Goal: Find specific page/section: Find specific page/section

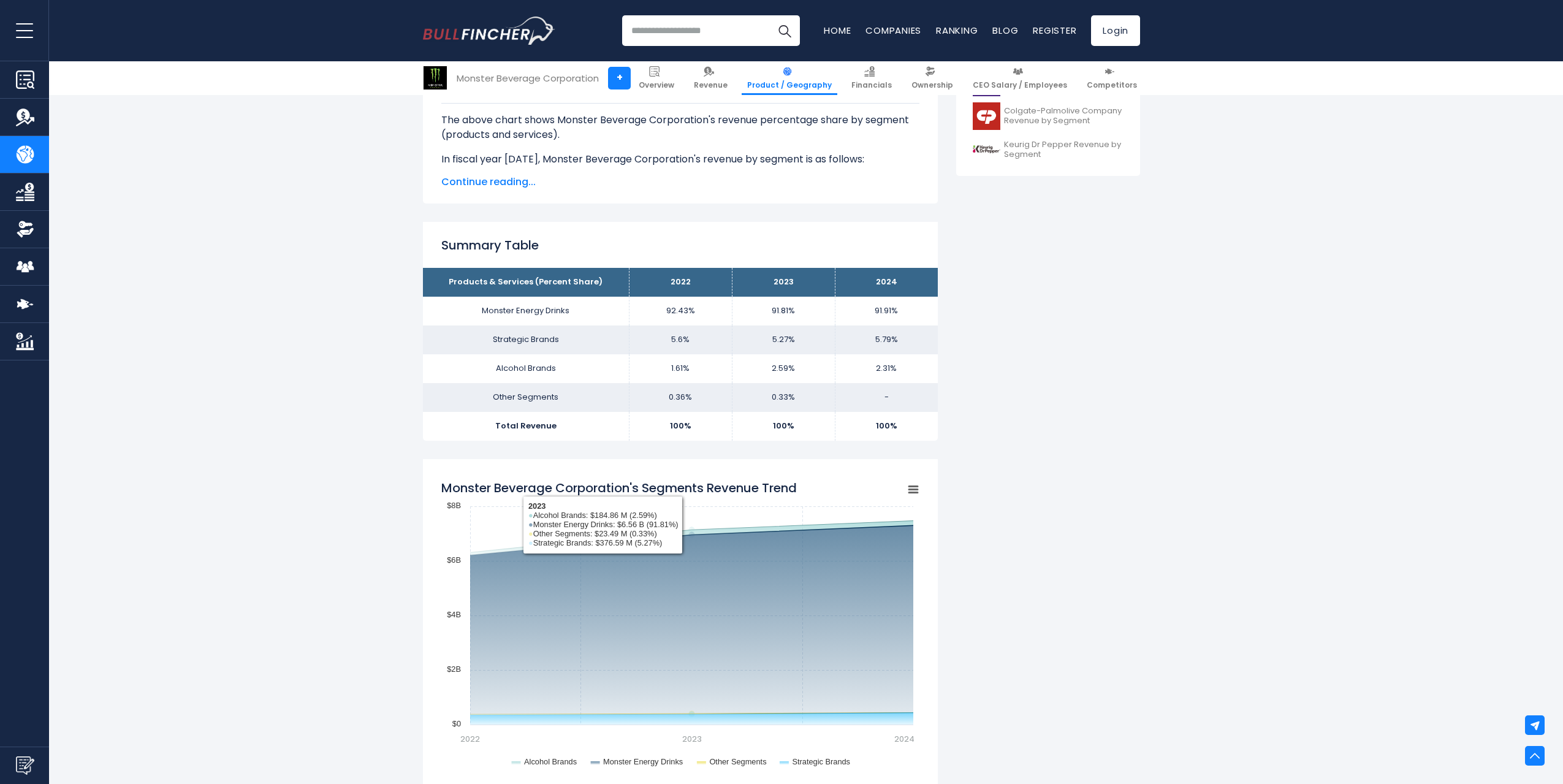
scroll to position [552, 0]
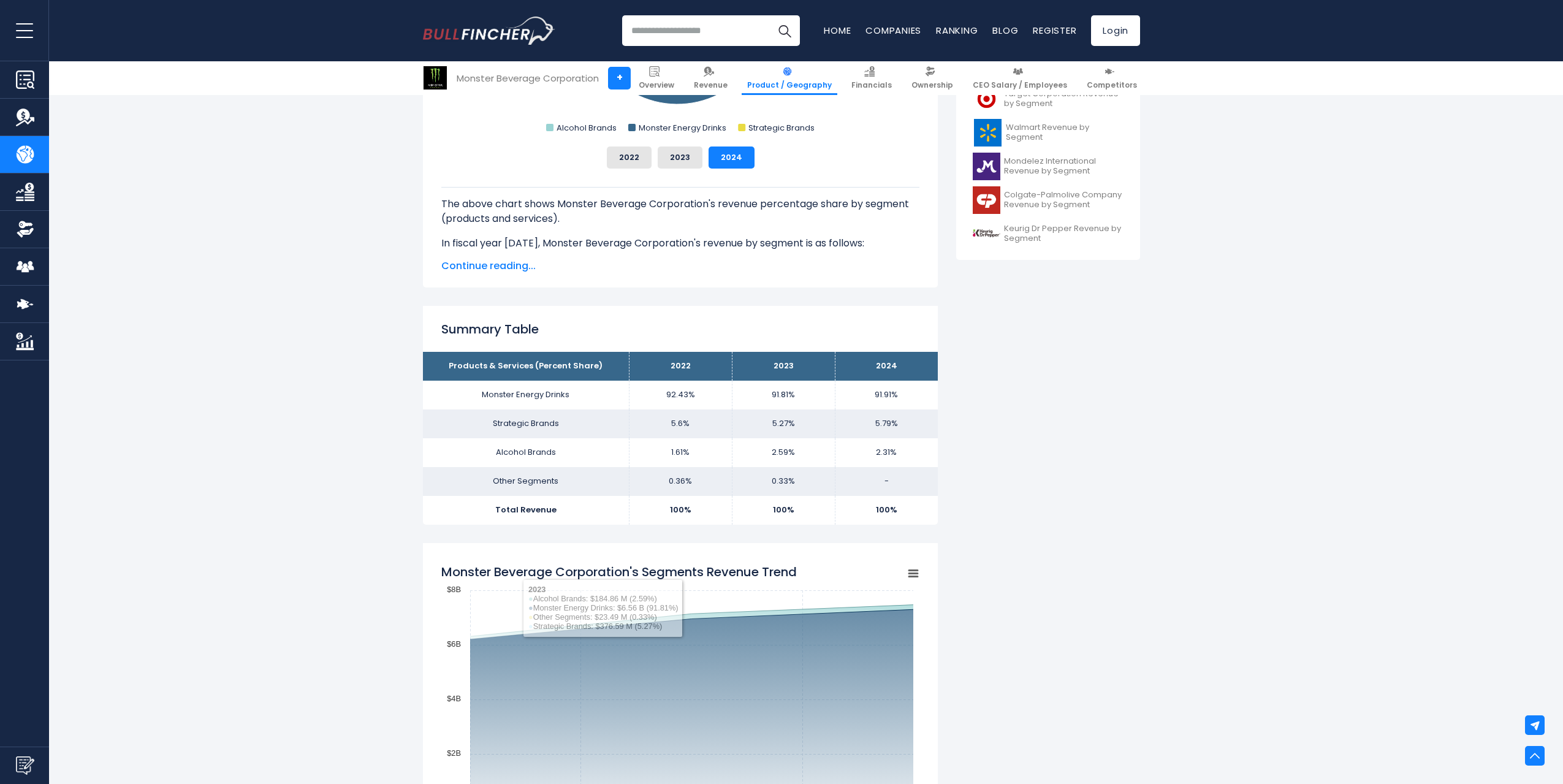
click at [657, 21] on input "search" at bounding box center [711, 30] width 178 height 31
type input "****"
click at [917, 34] on link "Companies" at bounding box center [893, 31] width 56 height 13
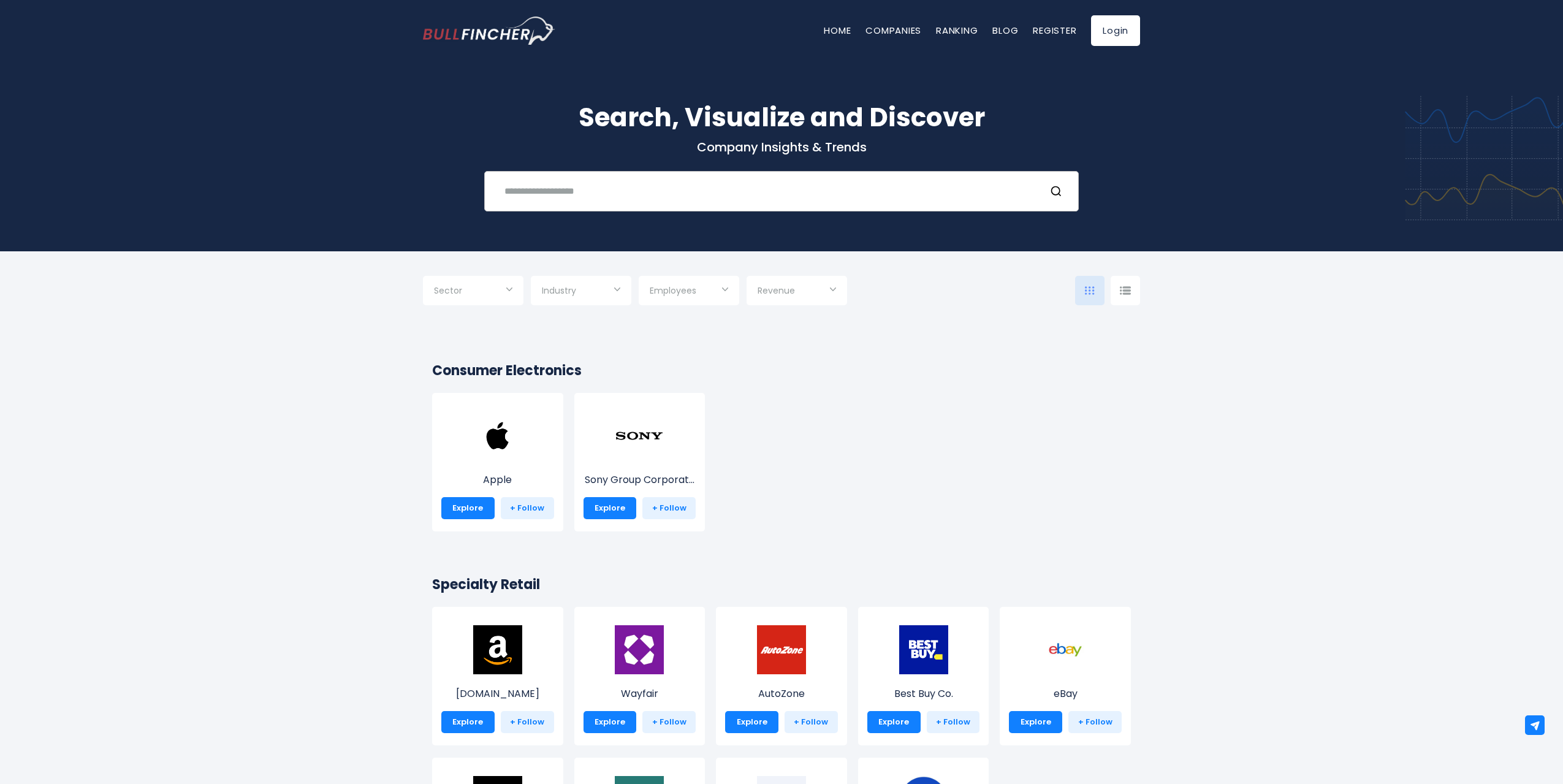
click at [602, 198] on input "text" at bounding box center [766, 191] width 538 height 22
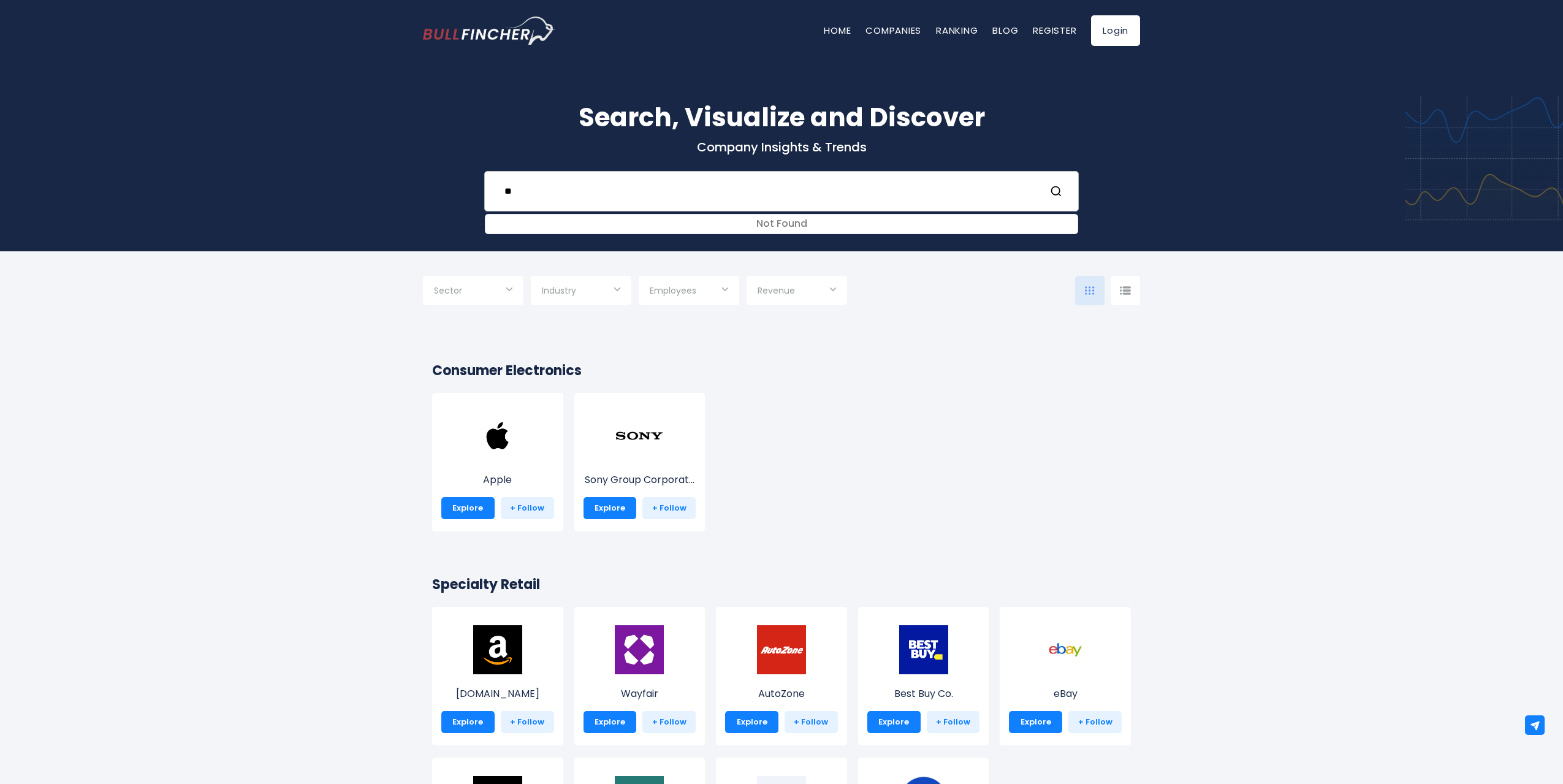
type input "*"
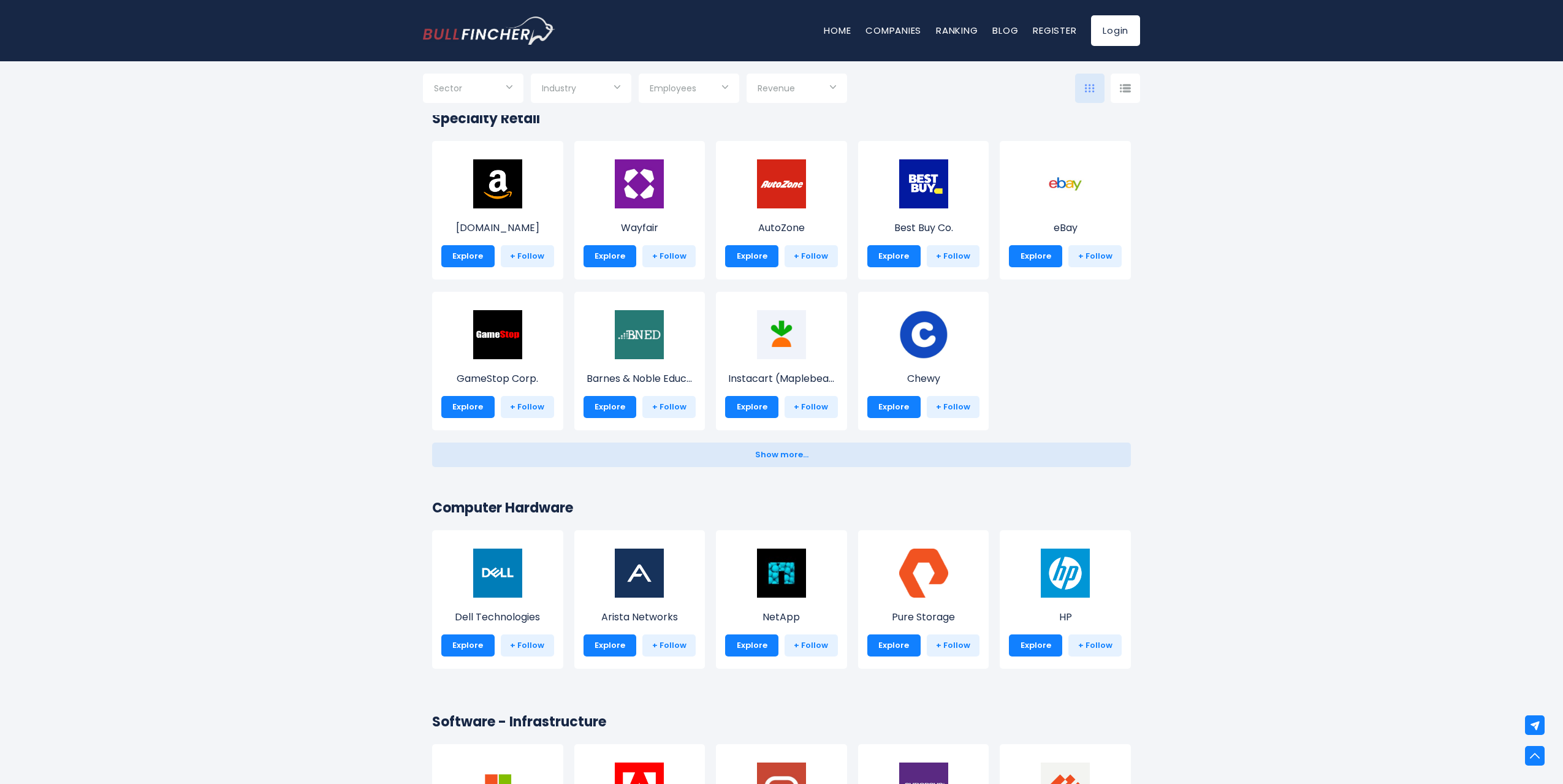
scroll to position [736, 0]
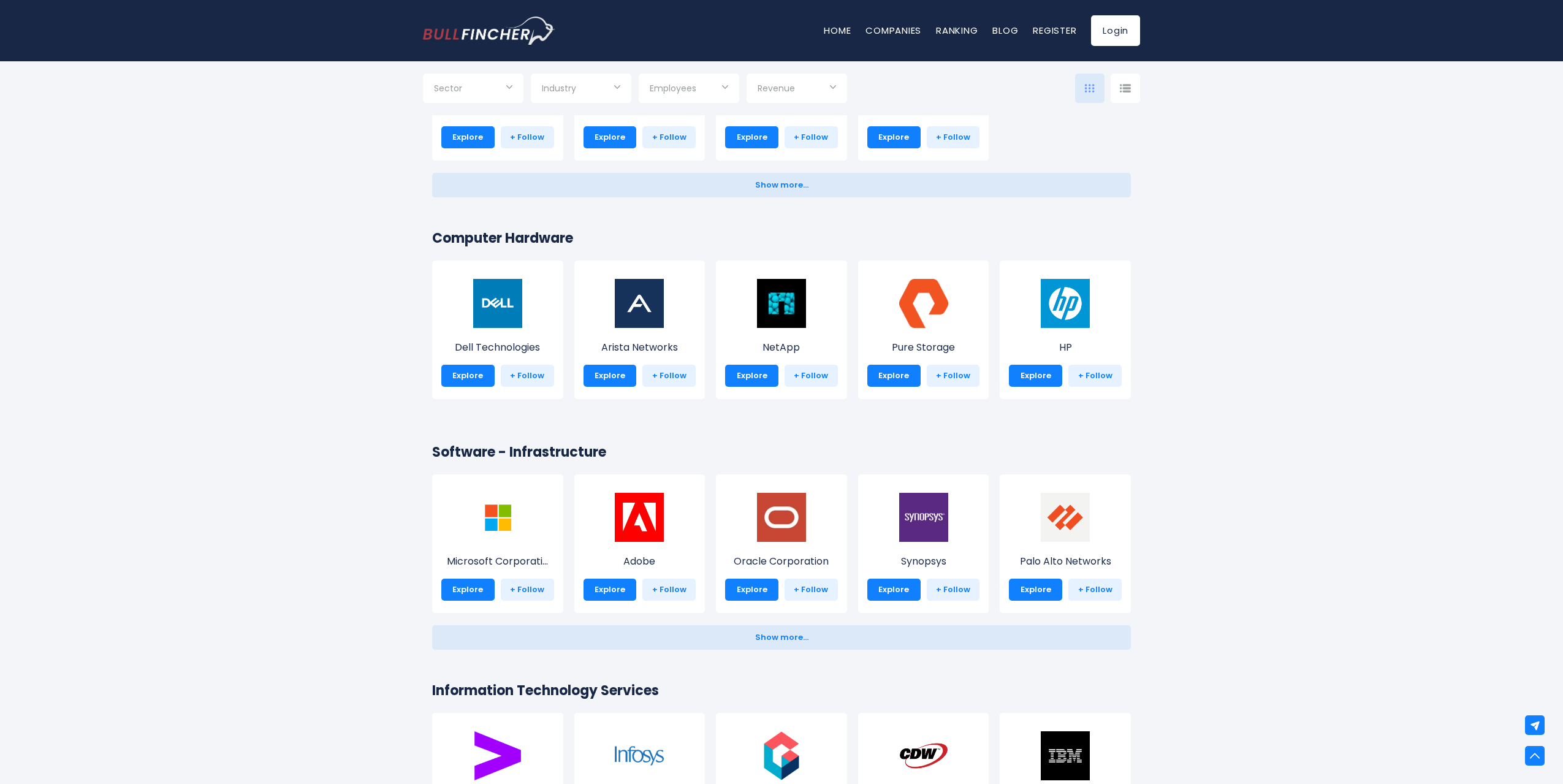
drag, startPoint x: 316, startPoint y: 517, endPoint x: 321, endPoint y: 492, distance: 25.5
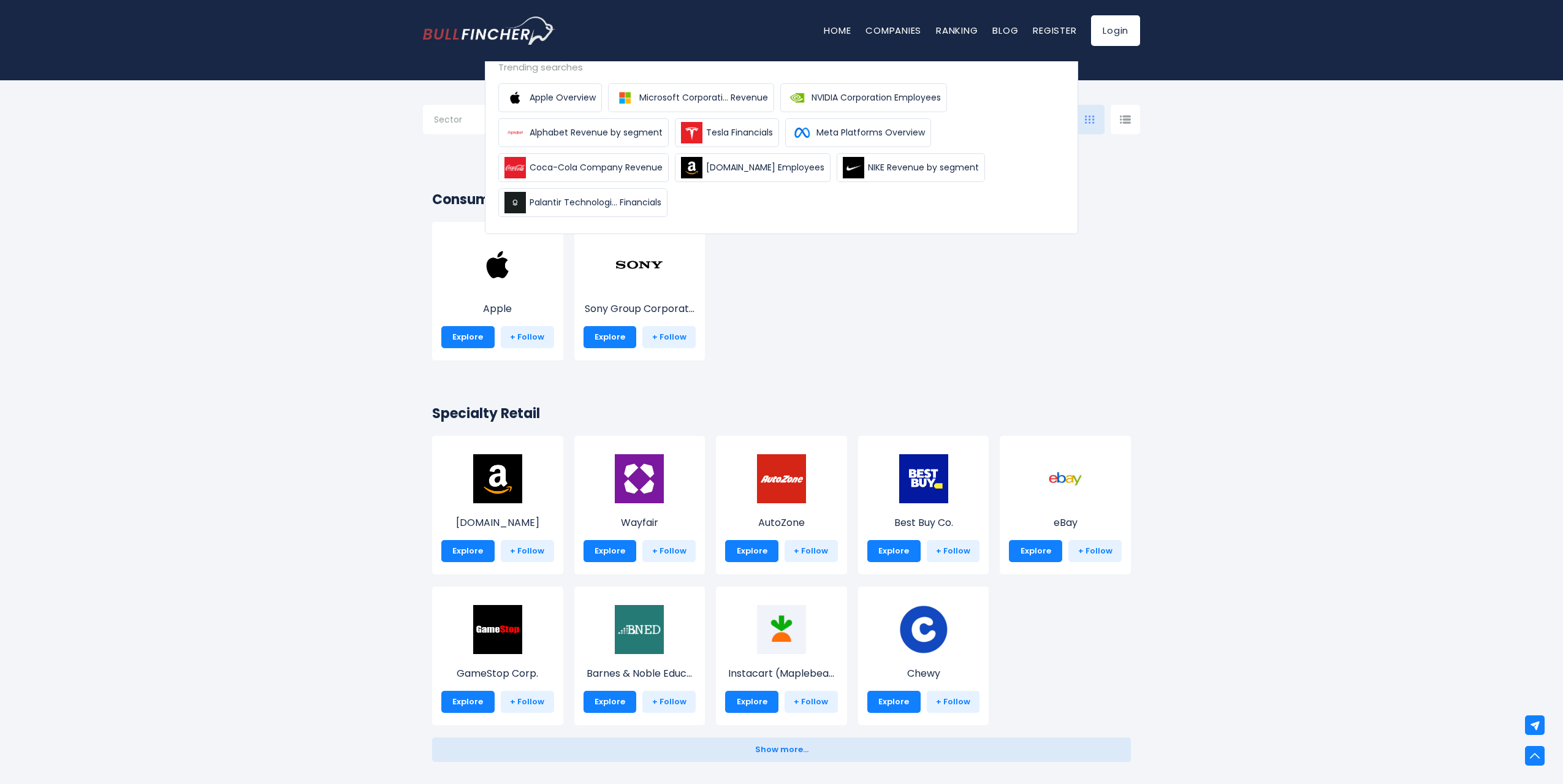
scroll to position [0, 0]
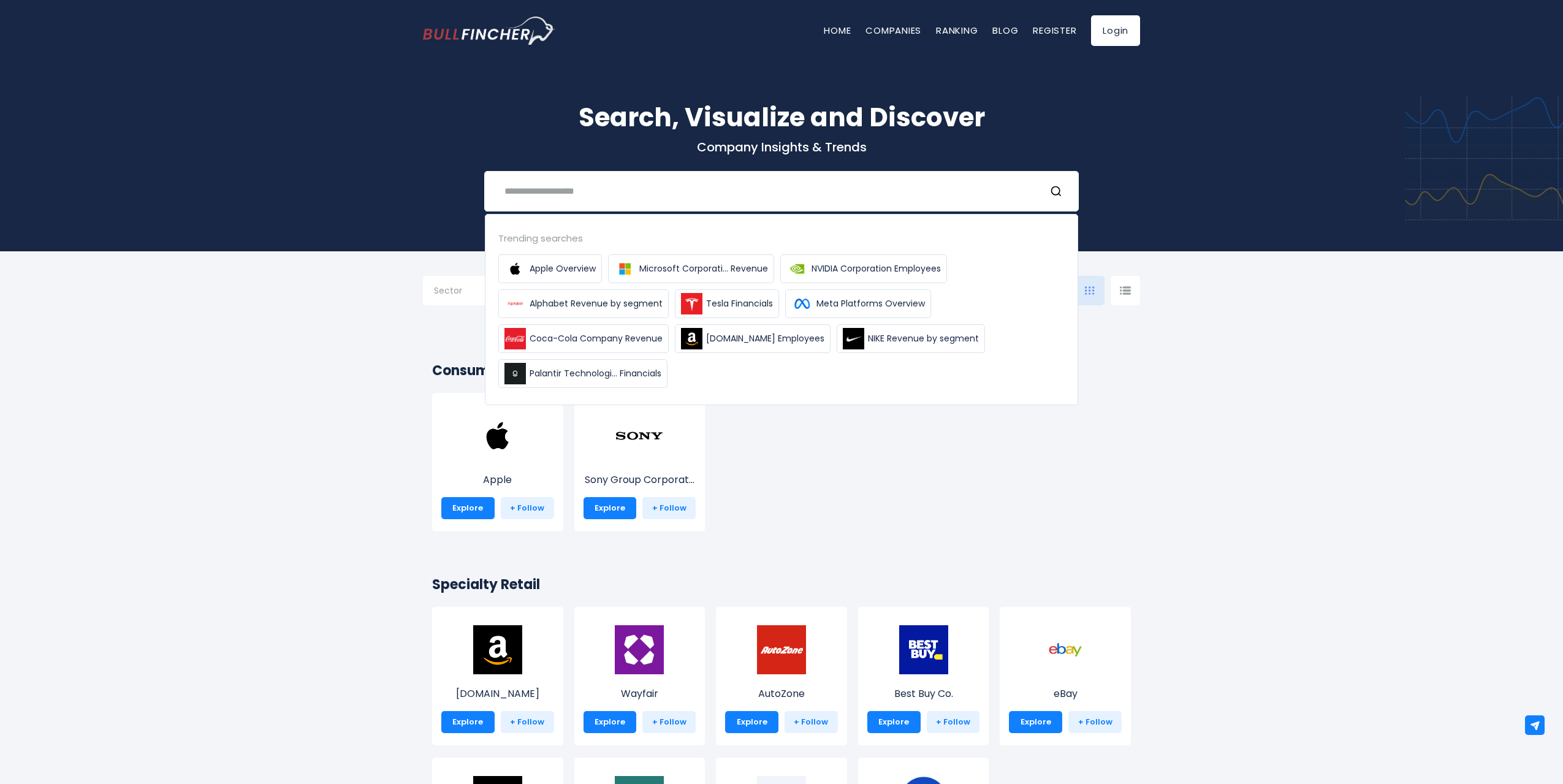
click at [506, 36] on img "Go to homepage" at bounding box center [490, 31] width 132 height 28
